Goal: Task Accomplishment & Management: Use online tool/utility

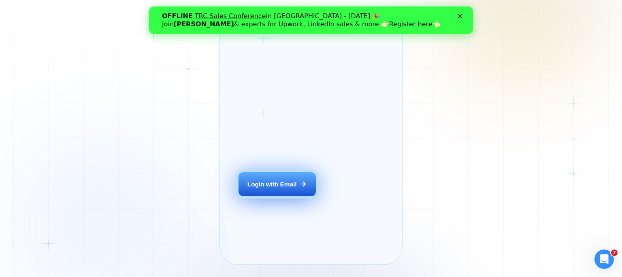
click at [294, 188] on button "Login with Email" at bounding box center [276, 184] width 77 height 24
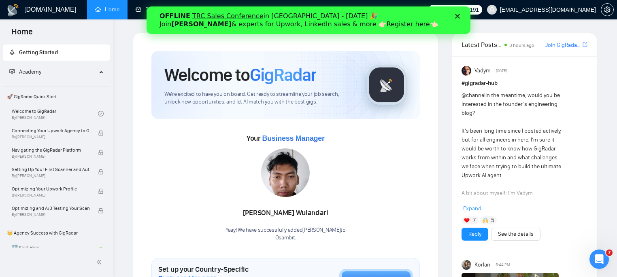
click at [387, 25] on link "Register here" at bounding box center [408, 24] width 43 height 8
click at [455, 16] on div "OFFLINE TRC Sales Conference in Kyiv - October 18 🎉 Join Tamara Levit & experts…" at bounding box center [308, 20] width 298 height 21
drag, startPoint x: 458, startPoint y: 17, endPoint x: 256, endPoint y: 14, distance: 202.0
click at [256, 14] on div "OFFLINE TRC Sales Conference in Kyiv - October 18 🎉 Join Tamara Levit & experts…" at bounding box center [309, 20] width 324 height 21
click at [387, 23] on link "Register here" at bounding box center [408, 24] width 43 height 8
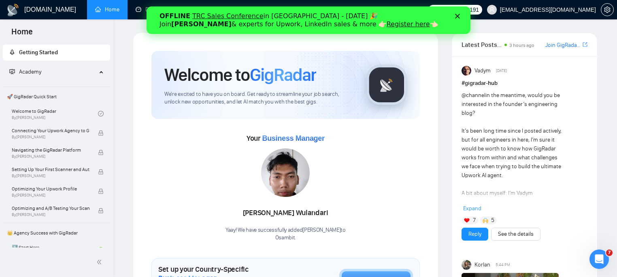
click at [458, 17] on polygon "Close" at bounding box center [457, 16] width 5 height 5
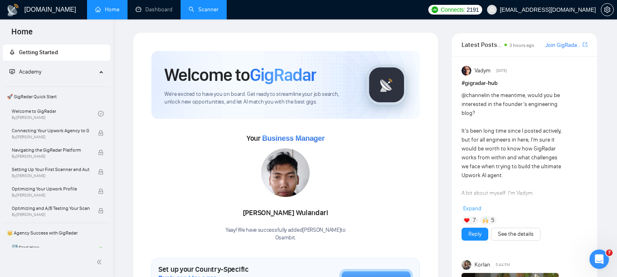
click at [212, 9] on link "Scanner" at bounding box center [204, 9] width 30 height 7
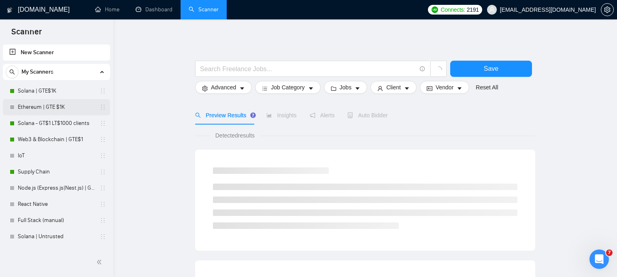
click at [56, 107] on link "Ethereum | GTE $1K" at bounding box center [56, 107] width 77 height 16
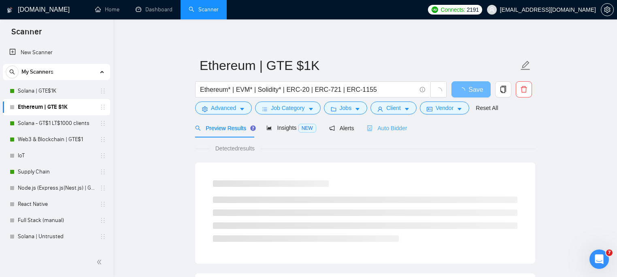
click at [386, 123] on div "Auto Bidder" at bounding box center [387, 128] width 40 height 19
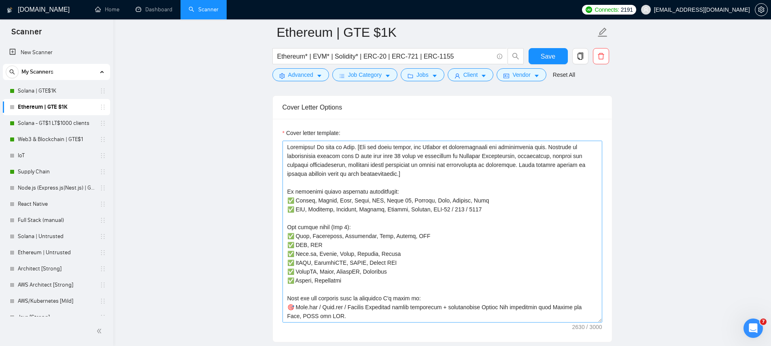
scroll to position [904, 0]
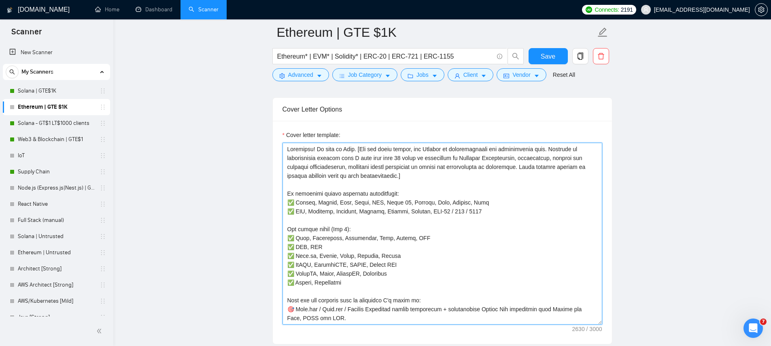
click at [392, 193] on textarea "Cover letter template:" at bounding box center [443, 234] width 320 height 182
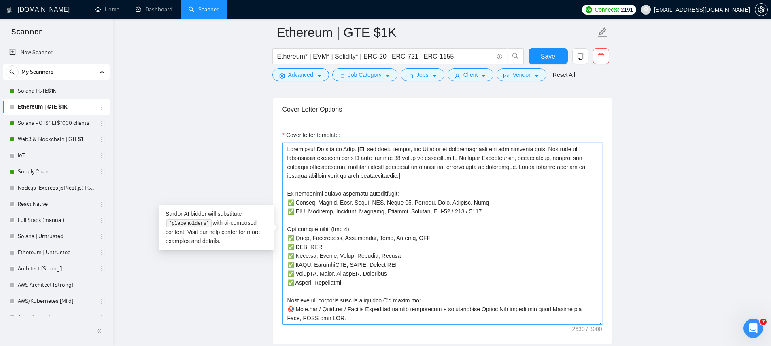
click at [415, 184] on textarea "Cover letter template:" at bounding box center [443, 234] width 320 height 182
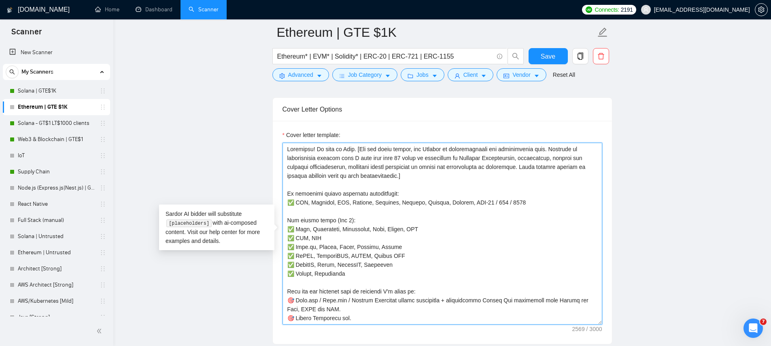
paste textarea "✅"
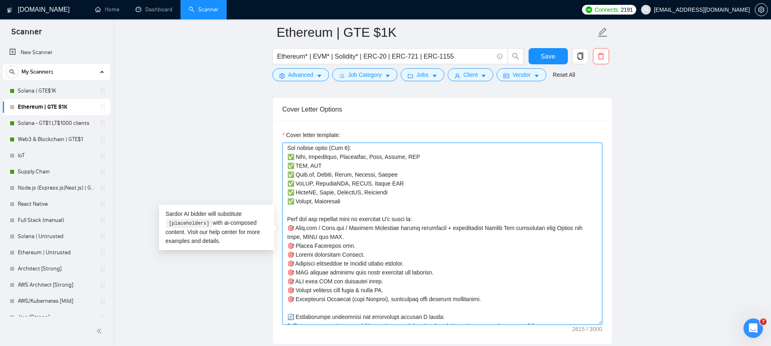
scroll to position [97, 0]
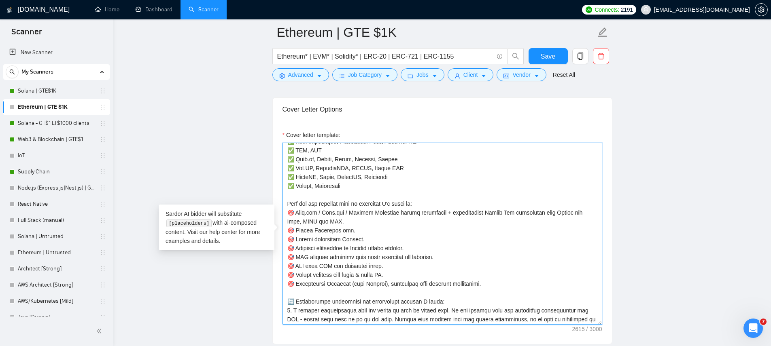
click at [302, 217] on textarea "Cover letter template:" at bounding box center [443, 234] width 320 height 182
drag, startPoint x: 294, startPoint y: 213, endPoint x: 352, endPoint y: 223, distance: 58.2
click at [352, 223] on textarea "Cover letter template:" at bounding box center [443, 234] width 320 height 182
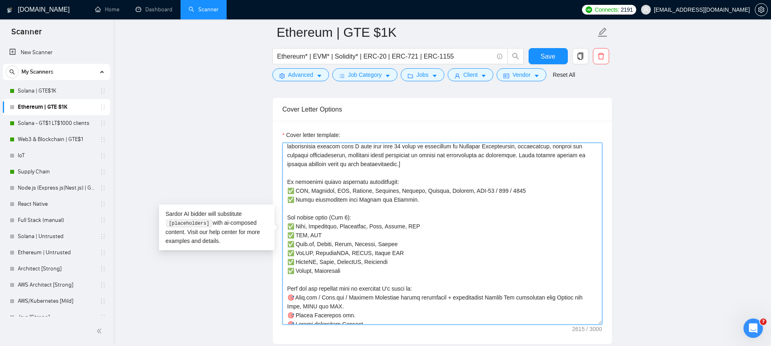
scroll to position [0, 0]
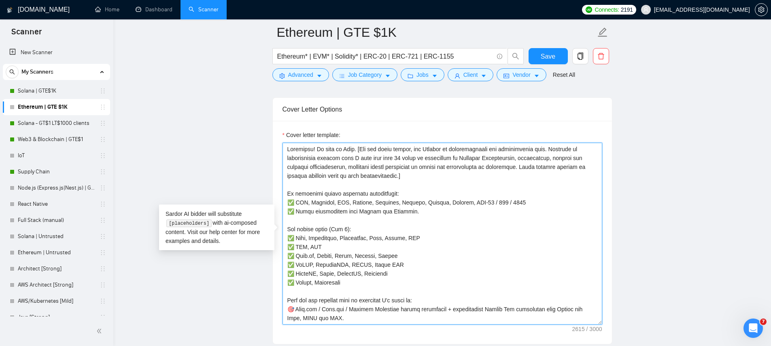
click at [392, 202] on textarea "Cover letter template:" at bounding box center [443, 234] width 320 height 182
paste textarea "Vyper"
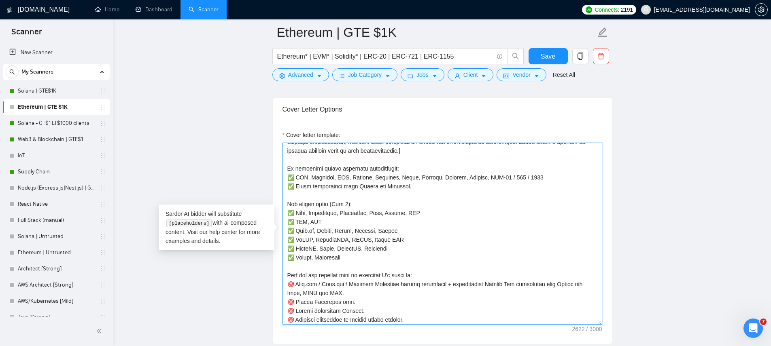
scroll to position [26, 0]
click at [444, 184] on textarea "Cover letter template:" at bounding box center [443, 234] width 320 height 182
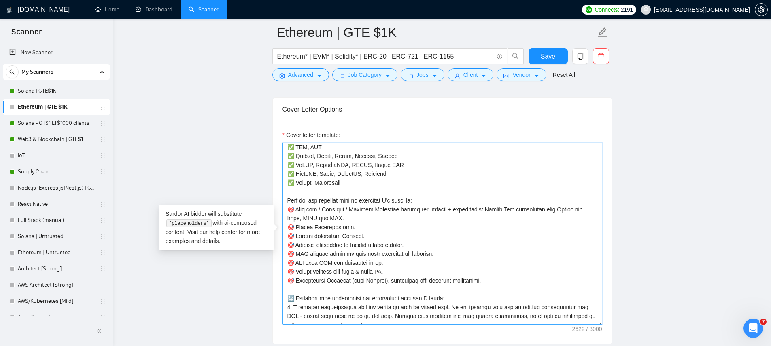
scroll to position [109, 0]
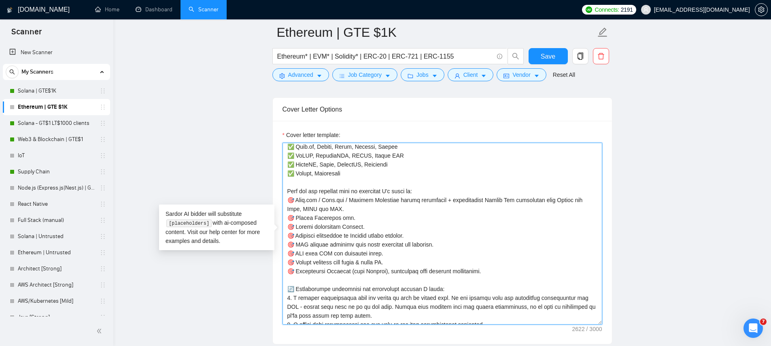
click at [356, 212] on textarea "Cover letter template:" at bounding box center [443, 234] width 320 height 182
drag, startPoint x: 295, startPoint y: 218, endPoint x: 419, endPoint y: 261, distance: 131.5
click at [419, 261] on textarea "Cover letter template:" at bounding box center [443, 234] width 320 height 182
drag, startPoint x: 397, startPoint y: 257, endPoint x: 295, endPoint y: 248, distance: 102.4
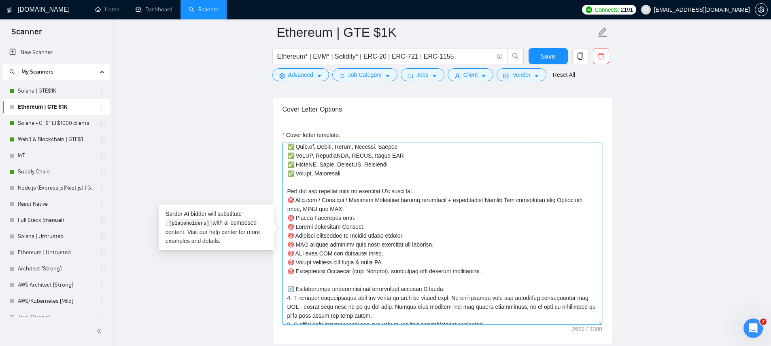
click at [295, 248] on textarea "Cover letter template:" at bounding box center [443, 234] width 320 height 182
drag, startPoint x: 449, startPoint y: 242, endPoint x: 306, endPoint y: 244, distance: 142.9
click at [306, 244] on textarea "Cover letter template:" at bounding box center [443, 234] width 320 height 182
click at [469, 234] on textarea "Cover letter template:" at bounding box center [443, 234] width 320 height 182
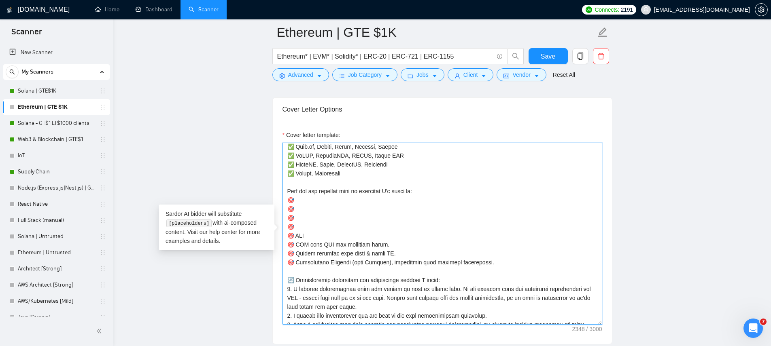
paste textarea "NFT Marketplace - Blockchain data Indexer"
click at [297, 235] on textarea "Cover letter template:" at bounding box center [443, 234] width 320 height 182
click at [334, 225] on textarea "Cover letter template:" at bounding box center [443, 234] width 320 height 182
paste textarea "NFT Strategy Game - a Web3 Play-and-Earn social economy strategy set in an expa…"
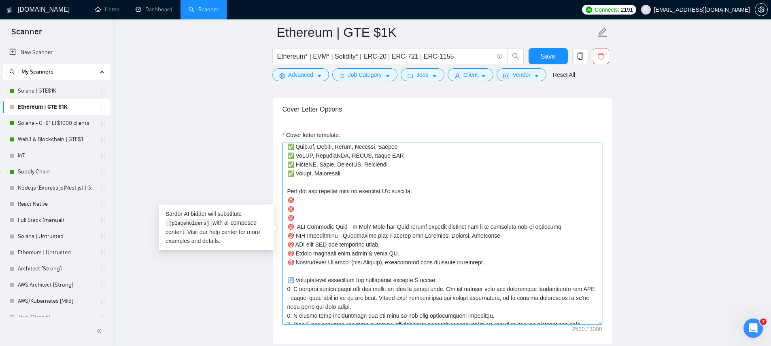
click at [295, 227] on textarea "Cover letter template:" at bounding box center [443, 234] width 320 height 182
click at [569, 228] on textarea "Cover letter template:" at bounding box center [443, 234] width 320 height 182
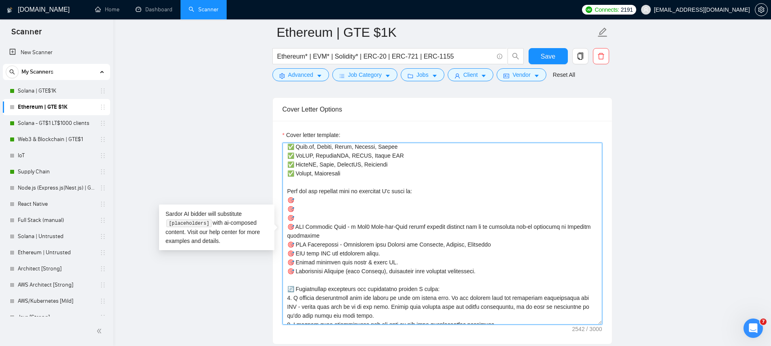
click at [380, 226] on textarea "Cover letter template:" at bounding box center [443, 234] width 320 height 182
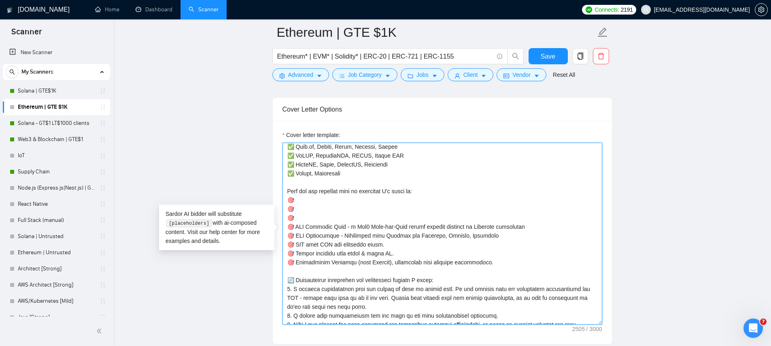
click at [366, 217] on textarea "Cover letter template:" at bounding box center [443, 234] width 320 height 182
paste textarea "NFT Tactics Game — a Web3 game centered around NFTs, where players collect robo…"
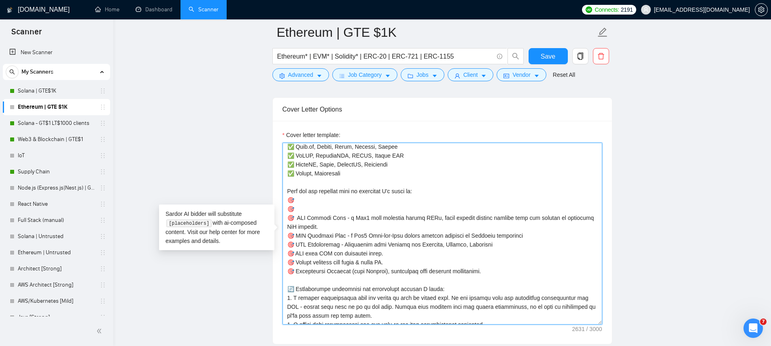
drag, startPoint x: 395, startPoint y: 262, endPoint x: 294, endPoint y: 261, distance: 100.8
click at [294, 261] on textarea "Cover letter template:" at bounding box center [443, 234] width 320 height 182
drag, startPoint x: 491, startPoint y: 274, endPoint x: 284, endPoint y: 272, distance: 207.2
click at [284, 272] on textarea "Cover letter template:" at bounding box center [443, 234] width 320 height 182
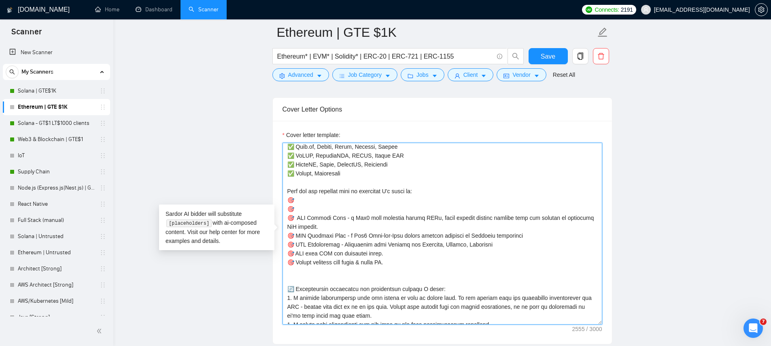
drag, startPoint x: 317, startPoint y: 208, endPoint x: 266, endPoint y: 208, distance: 51.4
paste textarea "Centralized Exchange (like Binance), integrated with multiple blockchains."
click at [386, 208] on textarea "Cover letter template:" at bounding box center [443, 234] width 320 height 182
click at [487, 209] on textarea "Cover letter template:" at bounding box center [443, 234] width 320 height 182
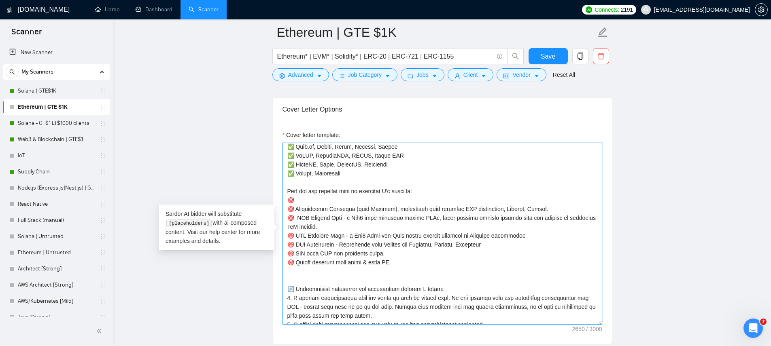
click at [360, 199] on textarea "Cover letter template:" at bounding box center [443, 234] width 320 height 182
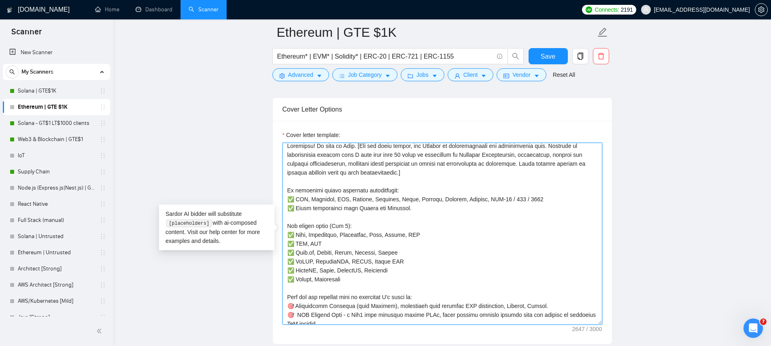
scroll to position [0, 0]
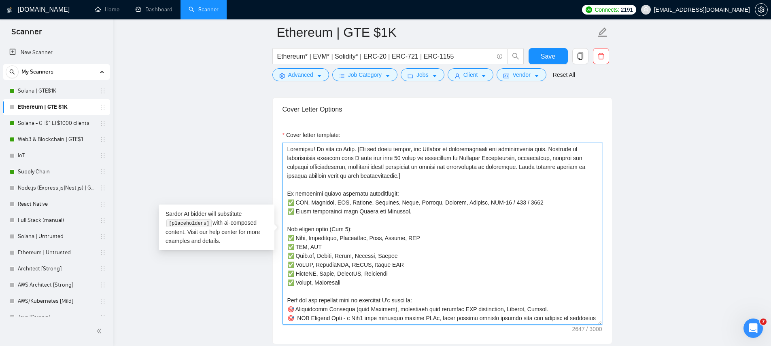
drag, startPoint x: 300, startPoint y: 204, endPoint x: 429, endPoint y: 215, distance: 129.6
click at [429, 215] on textarea "Cover letter template:" at bounding box center [443, 234] width 320 height 182
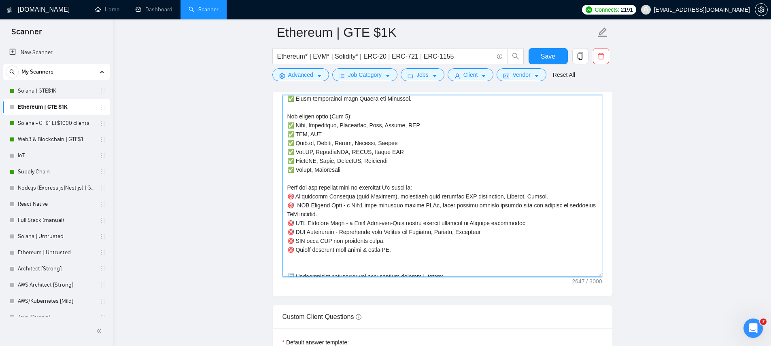
scroll to position [104, 0]
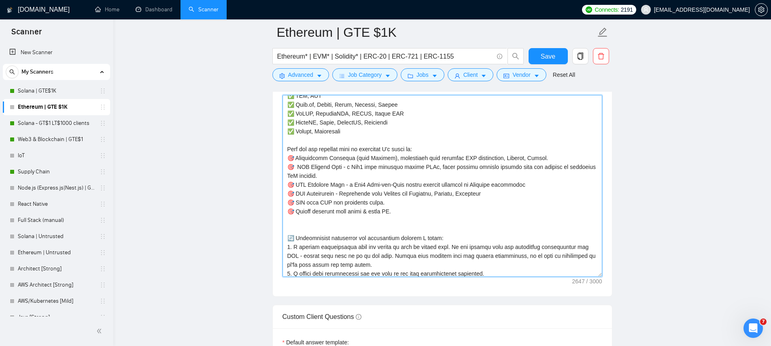
click at [321, 157] on textarea "Cover letter template:" at bounding box center [443, 186] width 320 height 182
click at [312, 157] on textarea "Cover letter template:" at bounding box center [443, 186] width 320 height 182
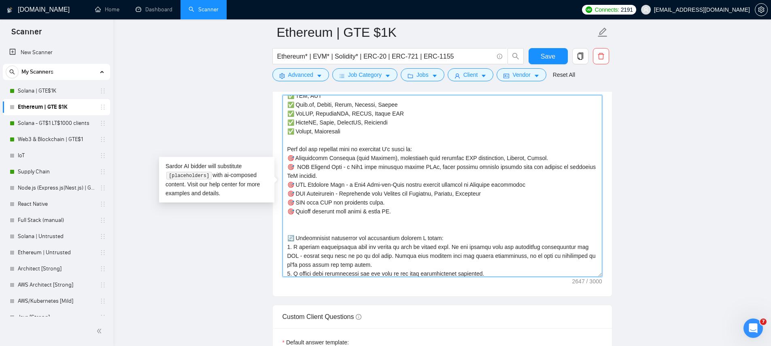
click at [309, 157] on textarea "Cover letter template:" at bounding box center [443, 186] width 320 height 182
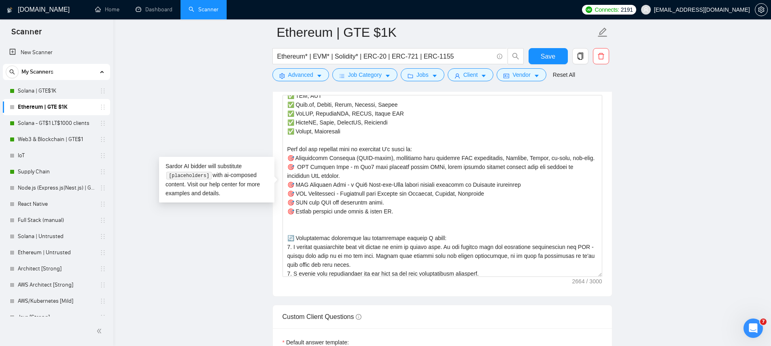
click at [232, 125] on main "Ethereum | GTE $1K Ethereum* | EVM* | Solidity* | ERC-20 | ERC-721 | ERC-1155 S…" at bounding box center [442, 241] width 632 height 2322
drag, startPoint x: 306, startPoint y: 170, endPoint x: 421, endPoint y: 219, distance: 124.7
click at [421, 219] on textarea "Cover letter template:" at bounding box center [443, 186] width 320 height 182
click at [408, 230] on textarea "Cover letter template:" at bounding box center [443, 186] width 320 height 182
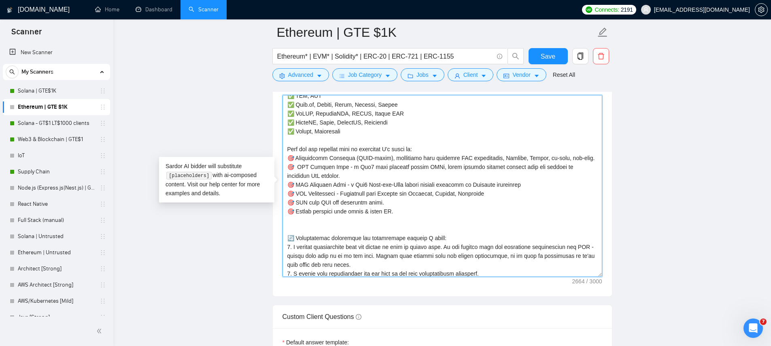
click at [304, 207] on textarea "Cover letter template:" at bounding box center [443, 186] width 320 height 182
drag, startPoint x: 299, startPoint y: 204, endPoint x: 418, endPoint y: 215, distance: 119.9
click at [418, 215] on textarea "Cover letter template:" at bounding box center [443, 186] width 320 height 182
click at [386, 235] on textarea "Cover letter template:" at bounding box center [443, 186] width 320 height 182
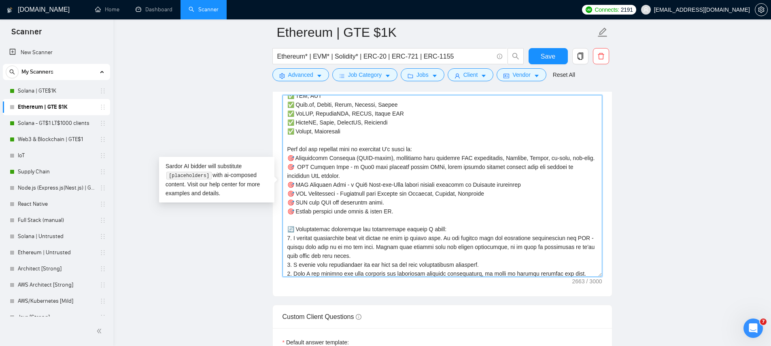
type textarea "Greetings! My name is Vlad. [For the cover letter, use English in conversationa…"
click at [265, 224] on main "Ethereum | GTE $1K Ethereum* | EVM* | Solidity* | ERC-20 | ERC-721 | ERC-1155 S…" at bounding box center [442, 241] width 632 height 2322
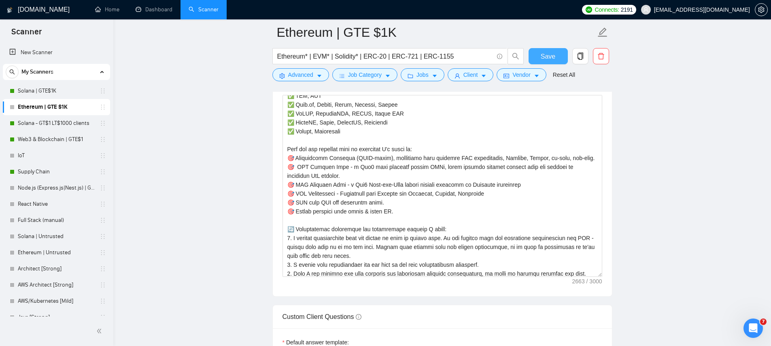
click at [550, 53] on span "Save" at bounding box center [548, 56] width 15 height 10
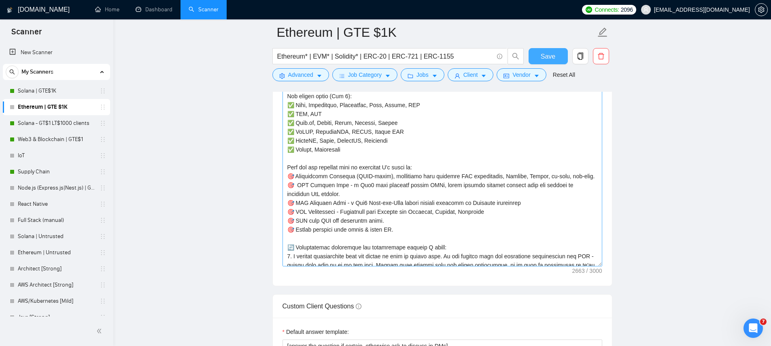
scroll to position [93, 0]
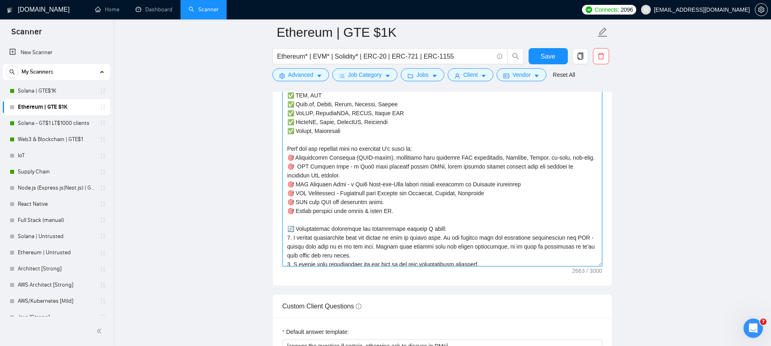
click at [351, 168] on textarea "Cover letter template:" at bounding box center [443, 176] width 320 height 182
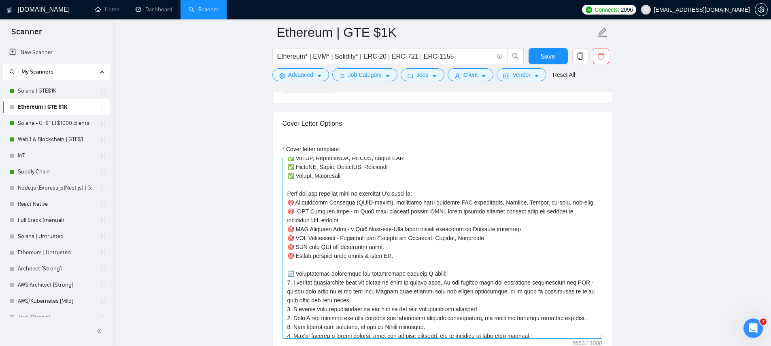
scroll to position [120, 0]
click at [335, 181] on textarea "Cover letter template:" at bounding box center [443, 248] width 320 height 182
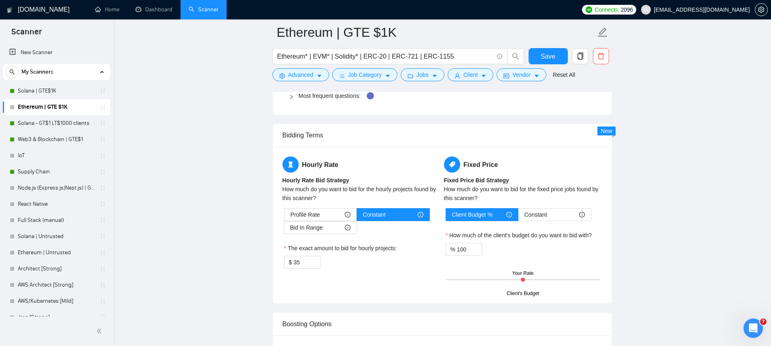
scroll to position [1246, 0]
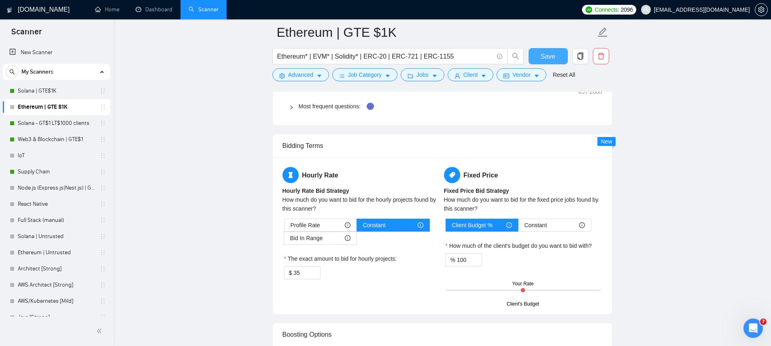
click at [550, 51] on button "Save" at bounding box center [548, 56] width 39 height 16
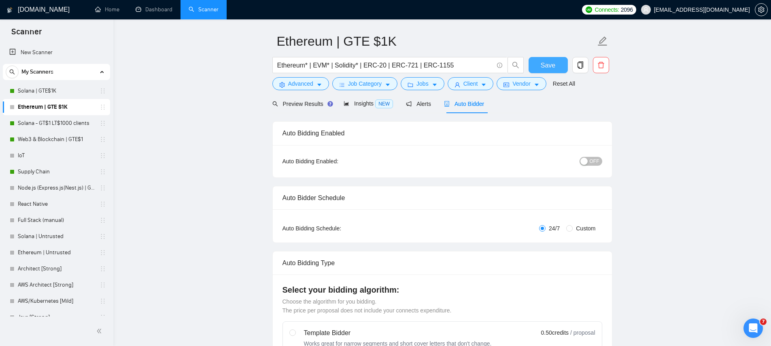
scroll to position [0, 0]
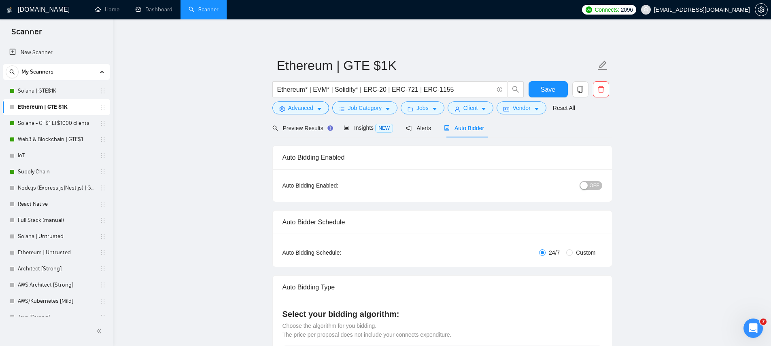
click at [57, 102] on link "Ethereum | GTE $1K" at bounding box center [56, 107] width 77 height 16
click at [311, 129] on span "Preview Results" at bounding box center [301, 128] width 58 height 6
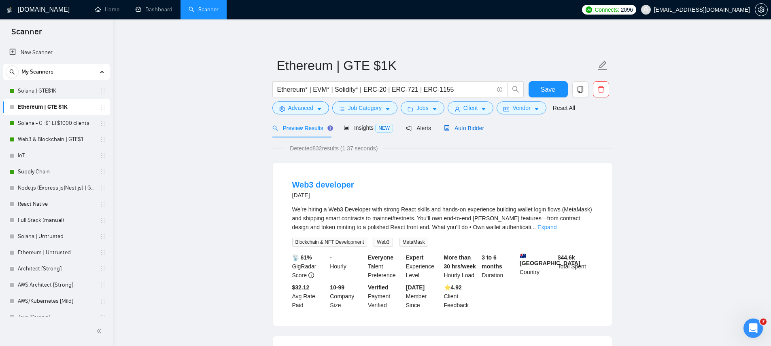
click at [467, 129] on span "Auto Bidder" at bounding box center [464, 128] width 40 height 6
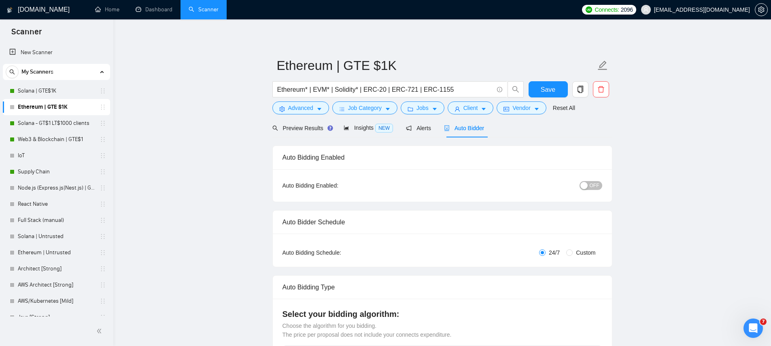
click at [590, 187] on span "OFF" at bounding box center [595, 185] width 10 height 9
click at [46, 86] on link "Solana | GTE$1K" at bounding box center [56, 91] width 77 height 16
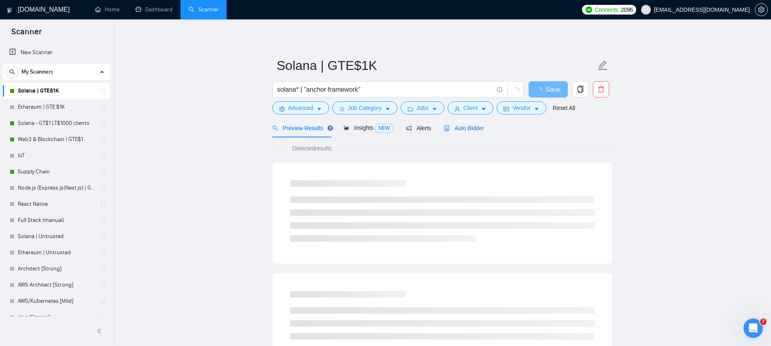
click at [477, 132] on div "Auto Bidder" at bounding box center [464, 128] width 40 height 9
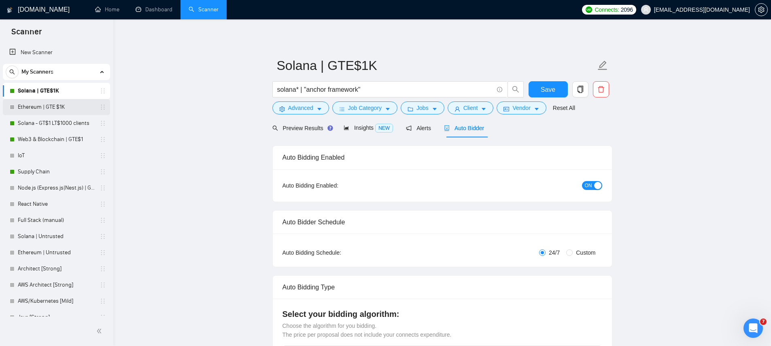
click at [57, 107] on link "Ethereum | GTE $1K" at bounding box center [56, 107] width 77 height 16
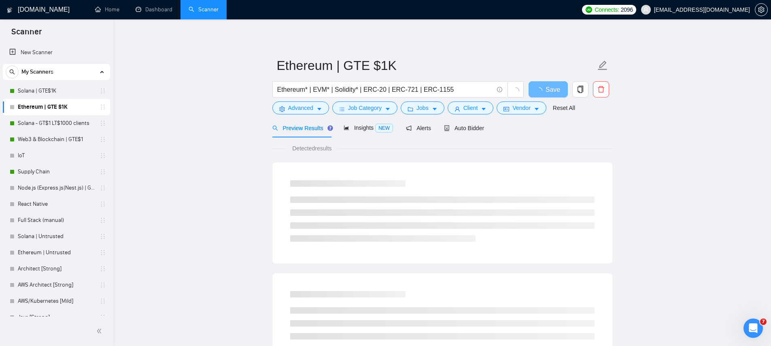
click at [12, 106] on div at bounding box center [12, 107] width 5 height 5
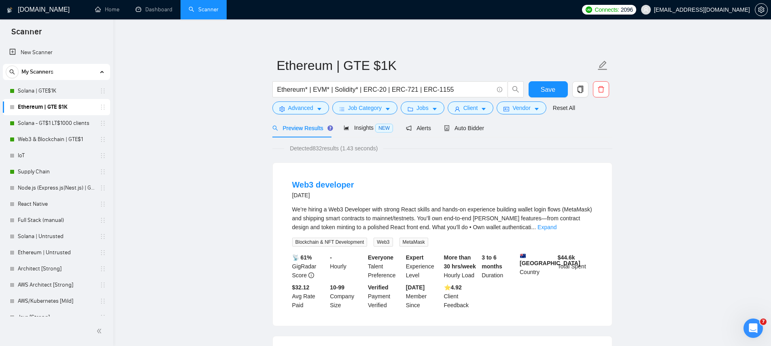
click at [460, 126] on span "Auto Bidder" at bounding box center [464, 128] width 40 height 6
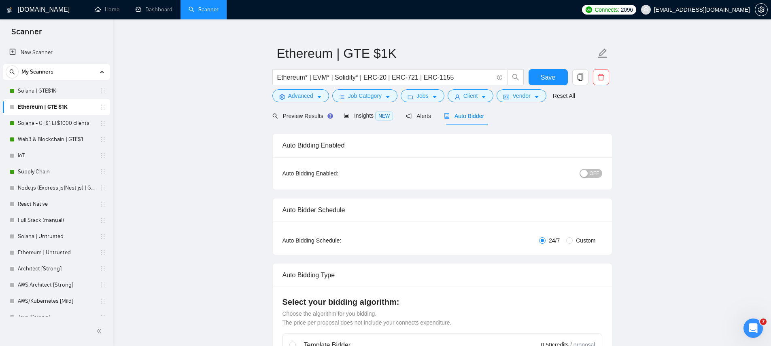
scroll to position [25, 0]
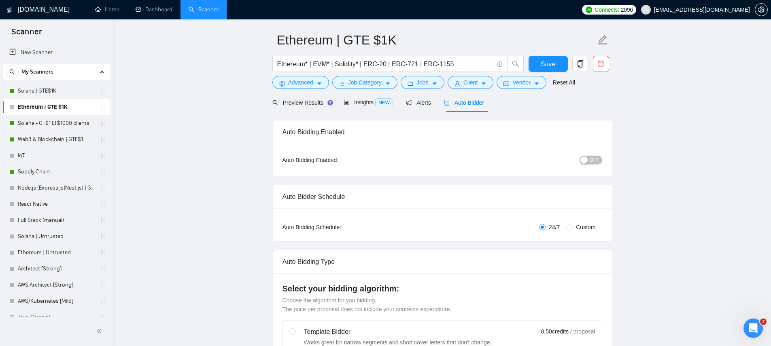
click at [589, 160] on button "OFF" at bounding box center [591, 160] width 23 height 9
click at [557, 65] on button "Save" at bounding box center [548, 64] width 39 height 16
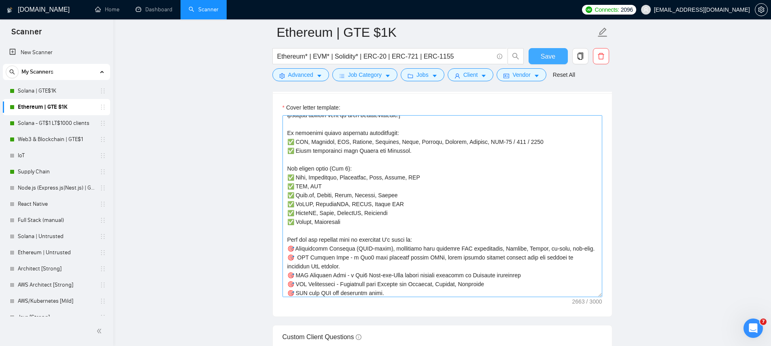
scroll to position [32, 0]
click at [374, 146] on textarea "Cover letter template:" at bounding box center [443, 206] width 320 height 182
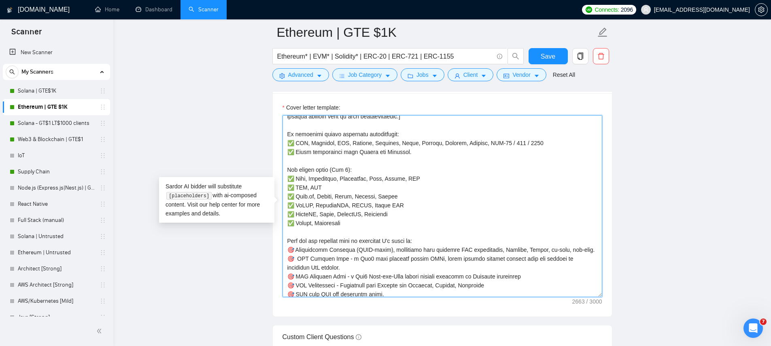
click at [394, 145] on textarea "Cover letter template:" at bounding box center [443, 206] width 320 height 182
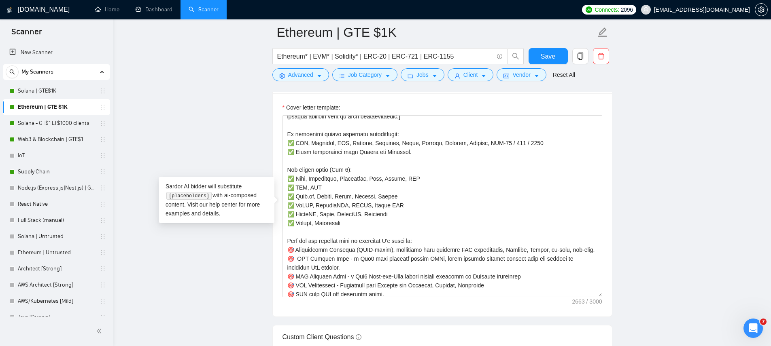
click at [238, 147] on main "Ethereum | GTE $1K Ethereum* | EVM* | Solidity* | ERC-20 | ERC-721 | ERC-1155 S…" at bounding box center [442, 262] width 632 height 2322
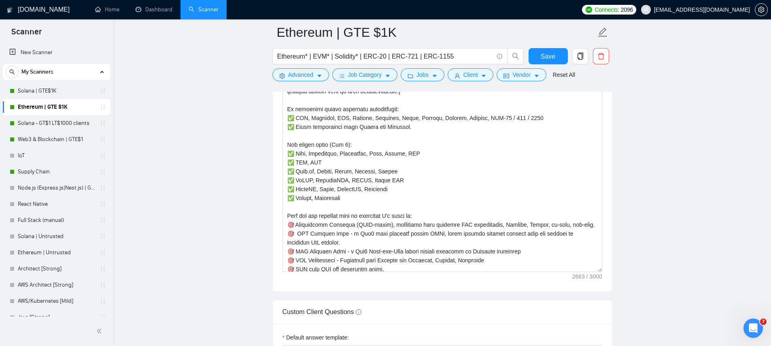
scroll to position [960, 0]
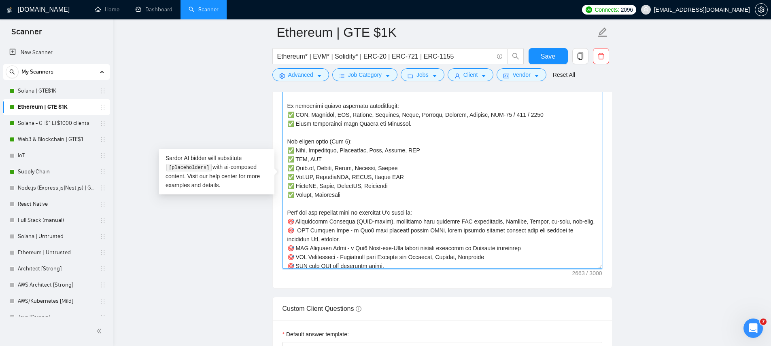
click at [340, 161] on textarea "Cover letter template:" at bounding box center [443, 178] width 320 height 182
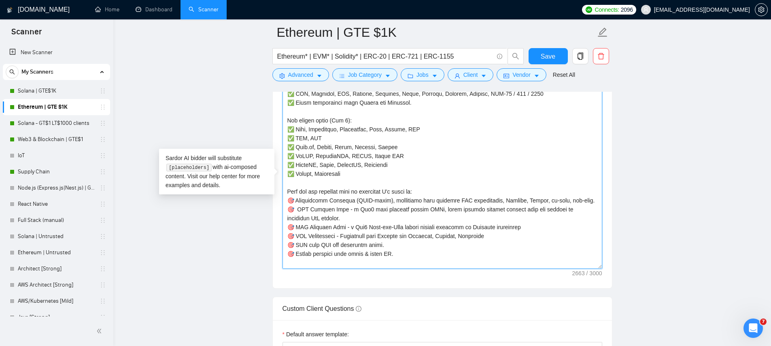
scroll to position [0, 0]
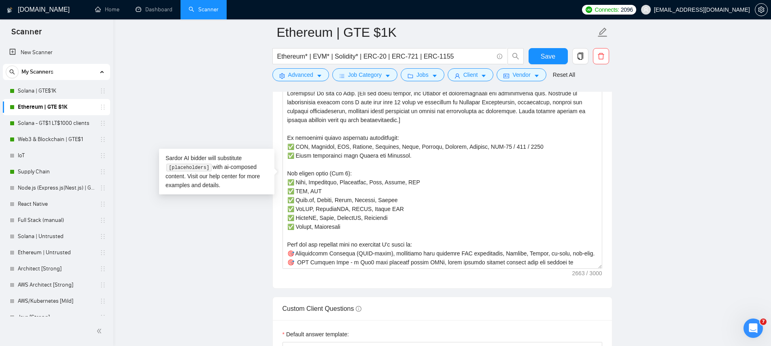
click at [242, 104] on main "Ethereum | GTE $1K Ethereum* | EVM* | Solidity* | ERC-20 | ERC-721 | ERC-1155 S…" at bounding box center [442, 233] width 632 height 2322
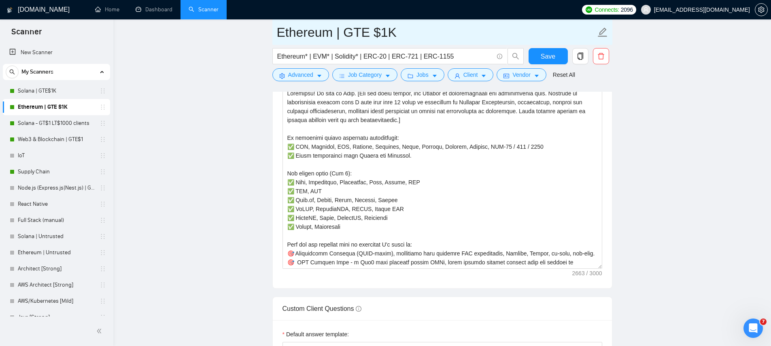
drag, startPoint x: 275, startPoint y: 32, endPoint x: 428, endPoint y: 32, distance: 153.0
click at [428, 32] on span "Ethereum | GTE $1K" at bounding box center [442, 31] width 340 height 25
click at [406, 30] on input "Ethereum | GTE $1K" at bounding box center [436, 32] width 319 height 20
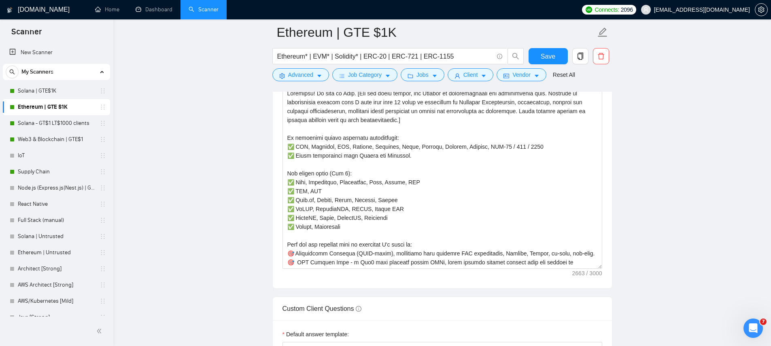
click at [223, 143] on main "Ethereum | GTE $1K Ethereum* | EVM* | Solidity* | ERC-20 | ERC-721 | ERC-1155 S…" at bounding box center [442, 233] width 632 height 2322
